Goal: Information Seeking & Learning: Learn about a topic

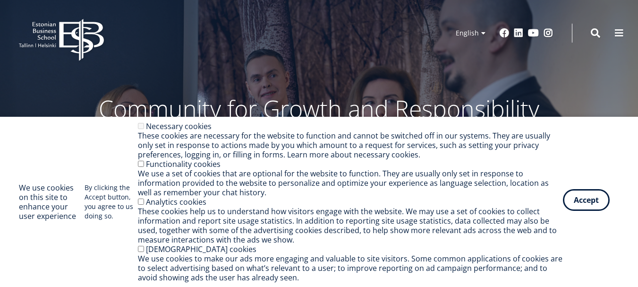
click at [593, 205] on button "Accept" at bounding box center [586, 200] width 47 height 22
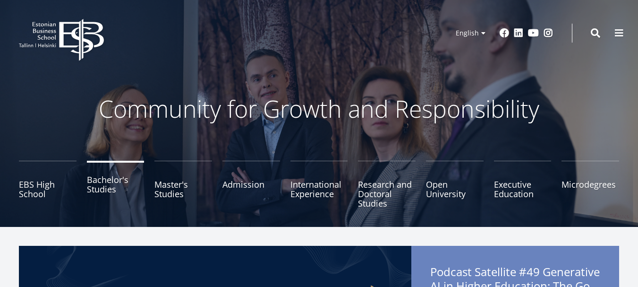
click at [90, 185] on link "Bachelor's Studies" at bounding box center [116, 184] width 58 height 47
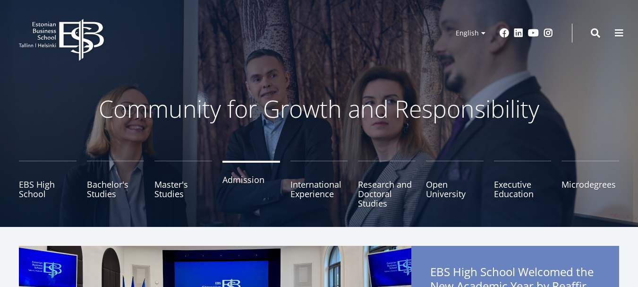
click at [248, 182] on link "Admission" at bounding box center [251, 184] width 58 height 47
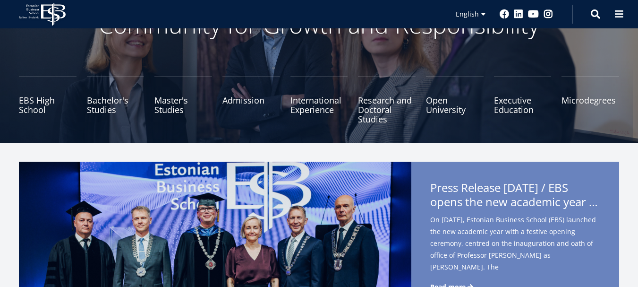
scroll to position [94, 0]
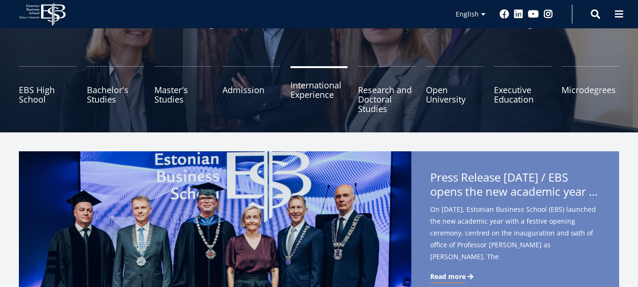
click at [298, 94] on link "International Experience" at bounding box center [319, 89] width 58 height 47
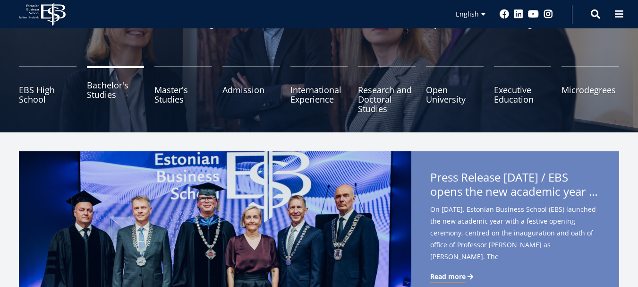
click at [103, 92] on link "Bachelor's Studies" at bounding box center [116, 89] width 58 height 47
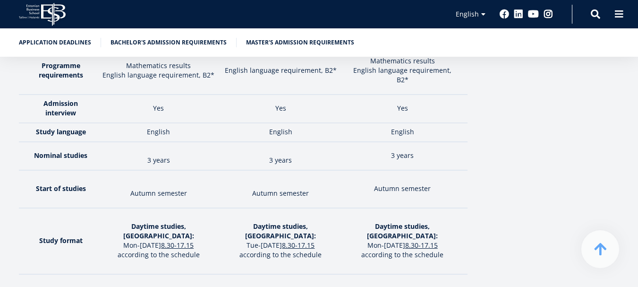
scroll to position [1370, 0]
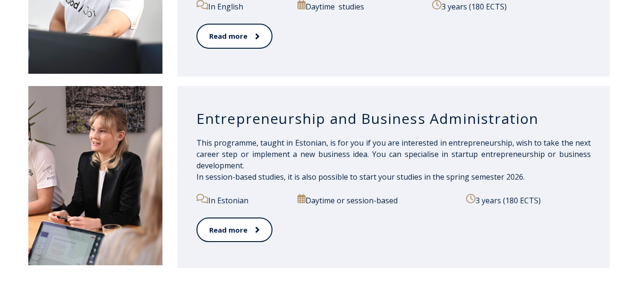
scroll to position [989, 0]
